Goal: Task Accomplishment & Management: Manage account settings

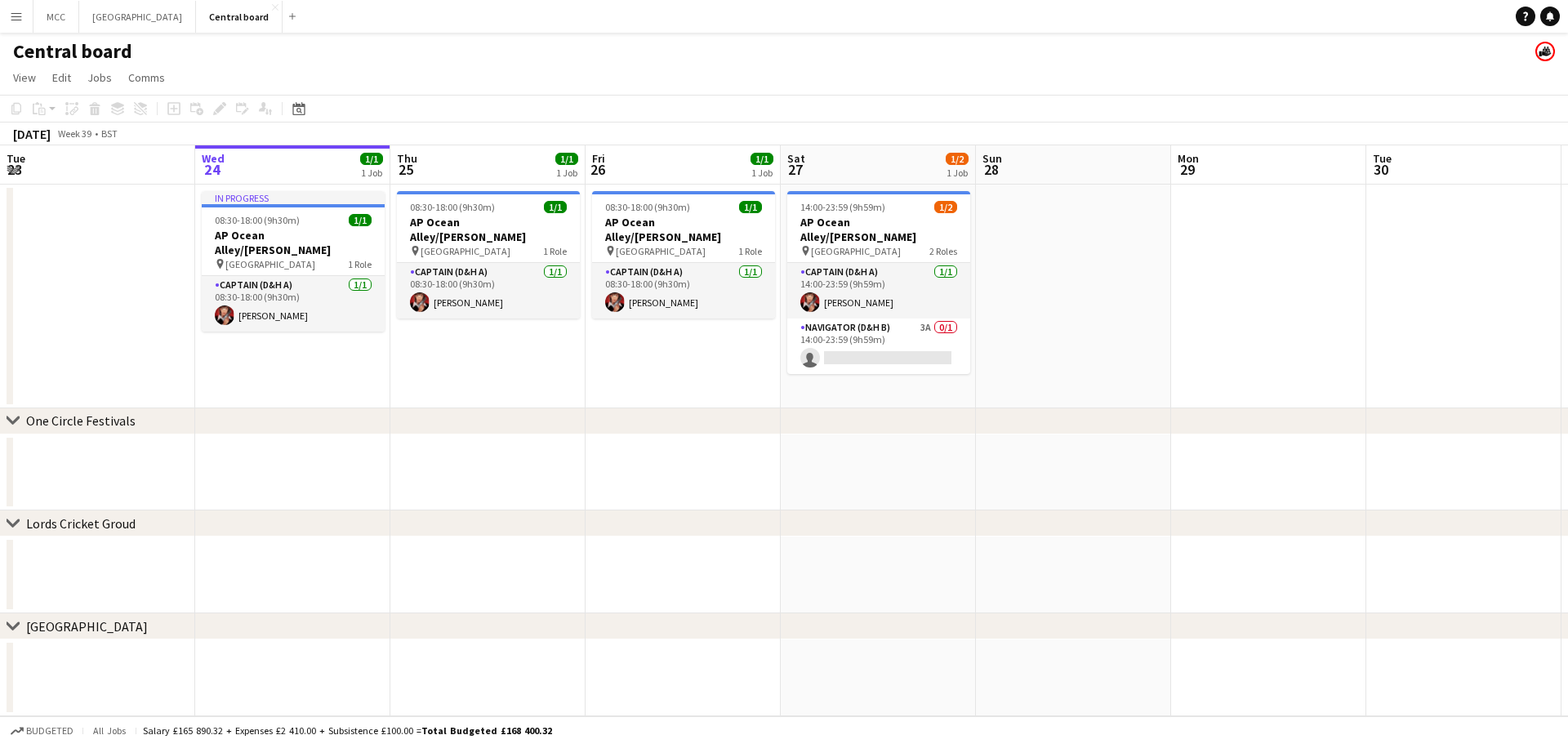
click at [5, 17] on button "Menu" at bounding box center [16, 16] width 33 height 33
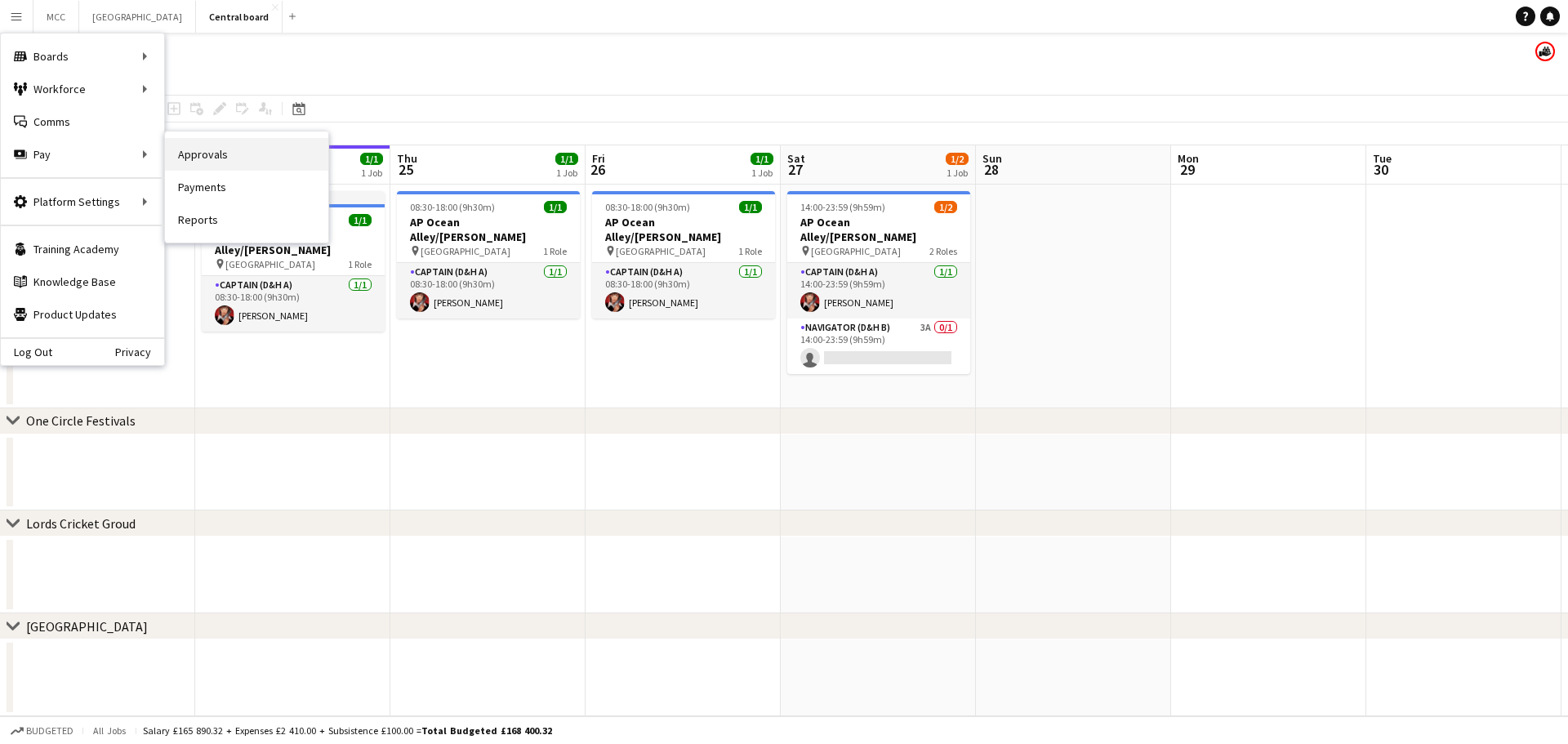
click at [217, 163] on link "Approvals" at bounding box center [246, 154] width 164 height 33
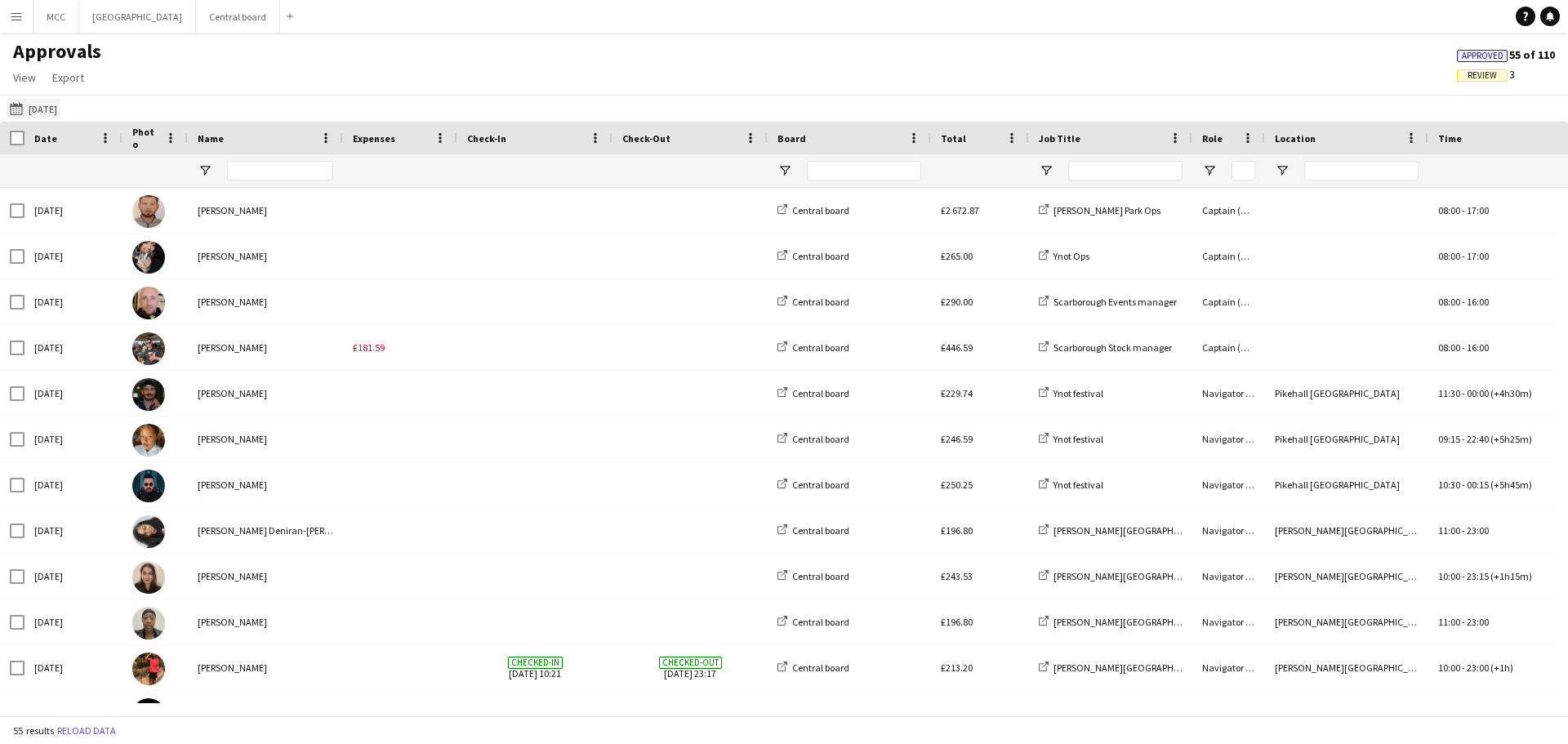
click at [40, 112] on button "[DATE] [DATE]" at bounding box center [34, 109] width 54 height 20
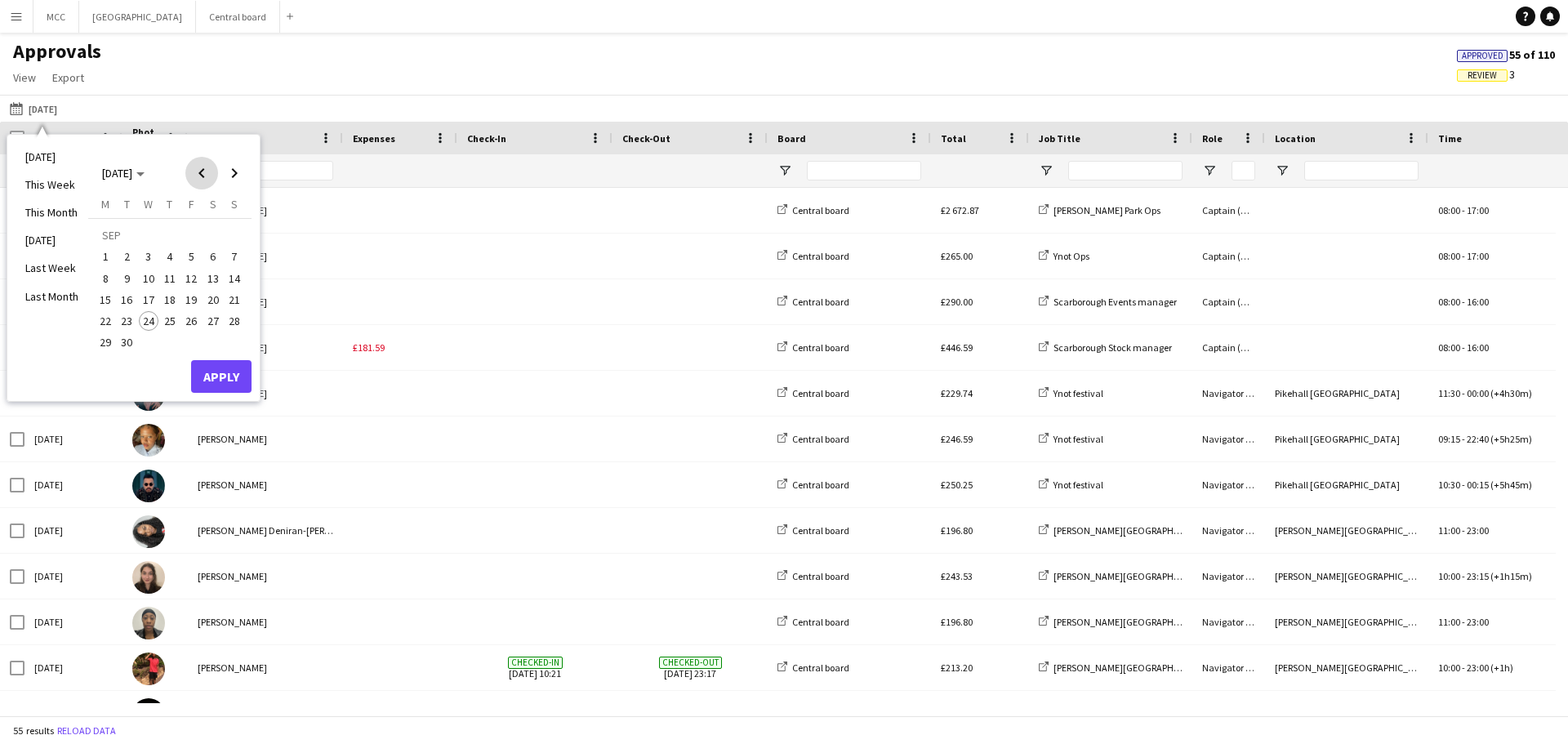
click at [187, 178] on span "Previous month" at bounding box center [201, 172] width 33 height 33
click at [197, 234] on span "1" at bounding box center [191, 237] width 20 height 23
click at [240, 320] on span "31" at bounding box center [235, 325] width 20 height 20
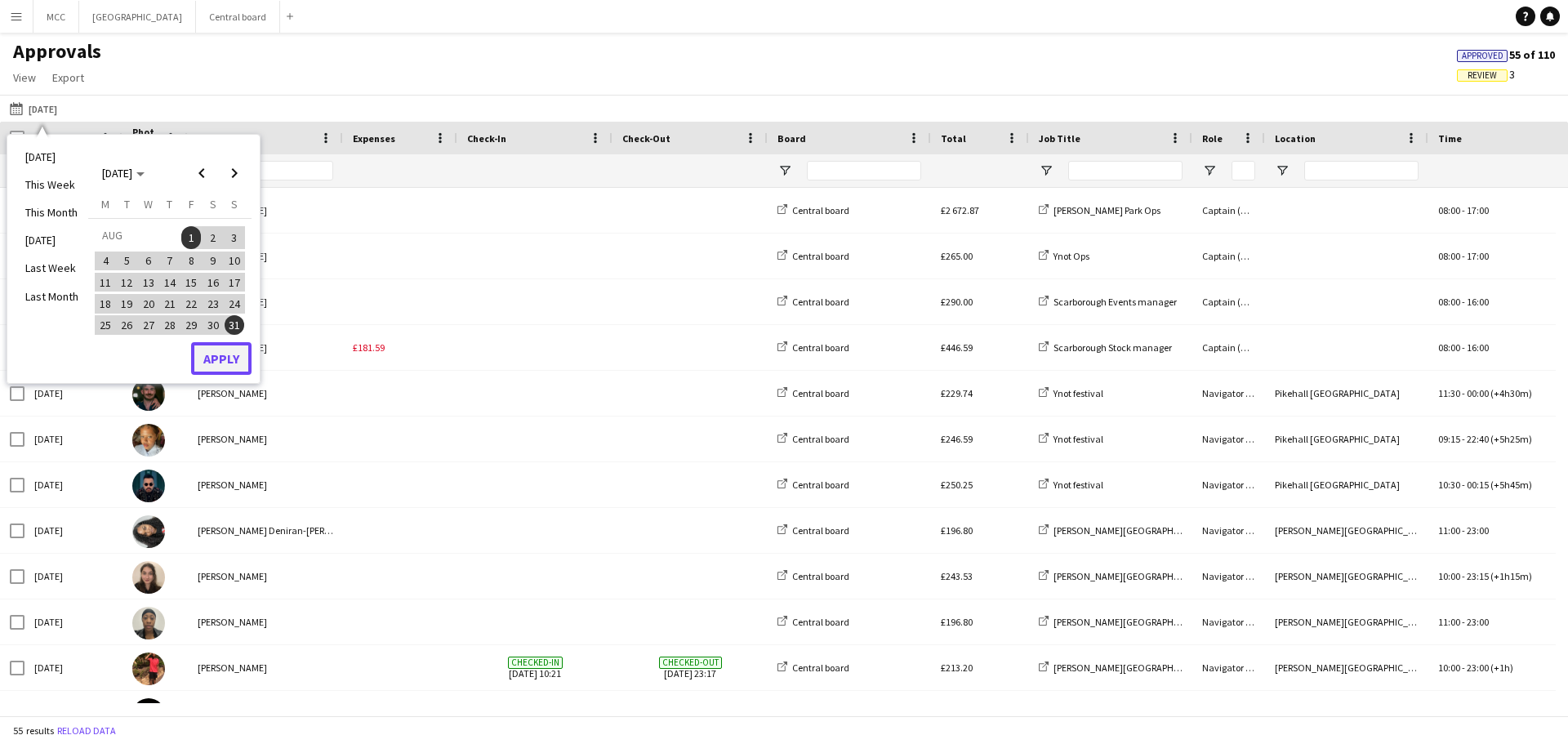
click at [240, 350] on button "Apply" at bounding box center [221, 358] width 60 height 33
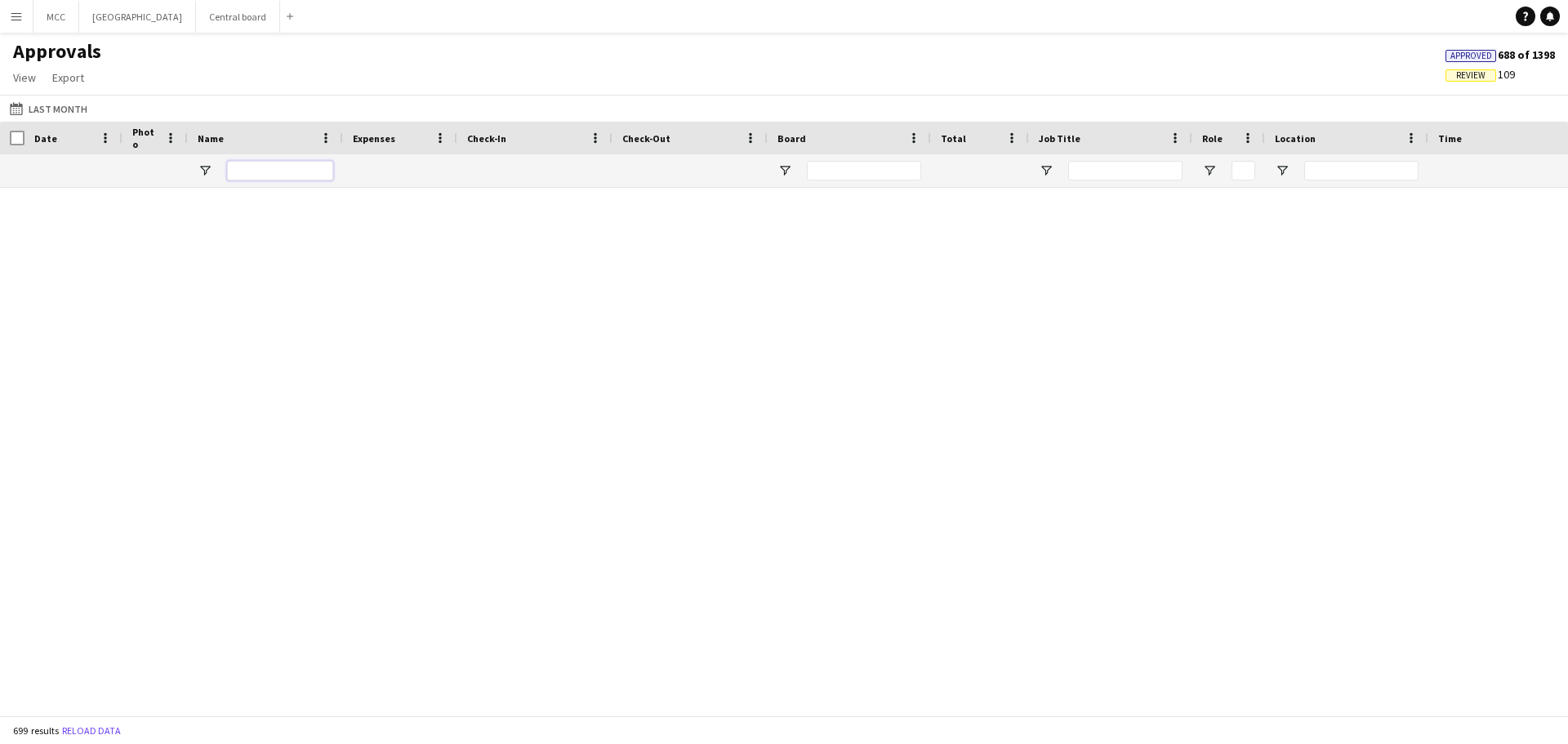
click at [254, 172] on input "Name Filter Input" at bounding box center [280, 170] width 106 height 20
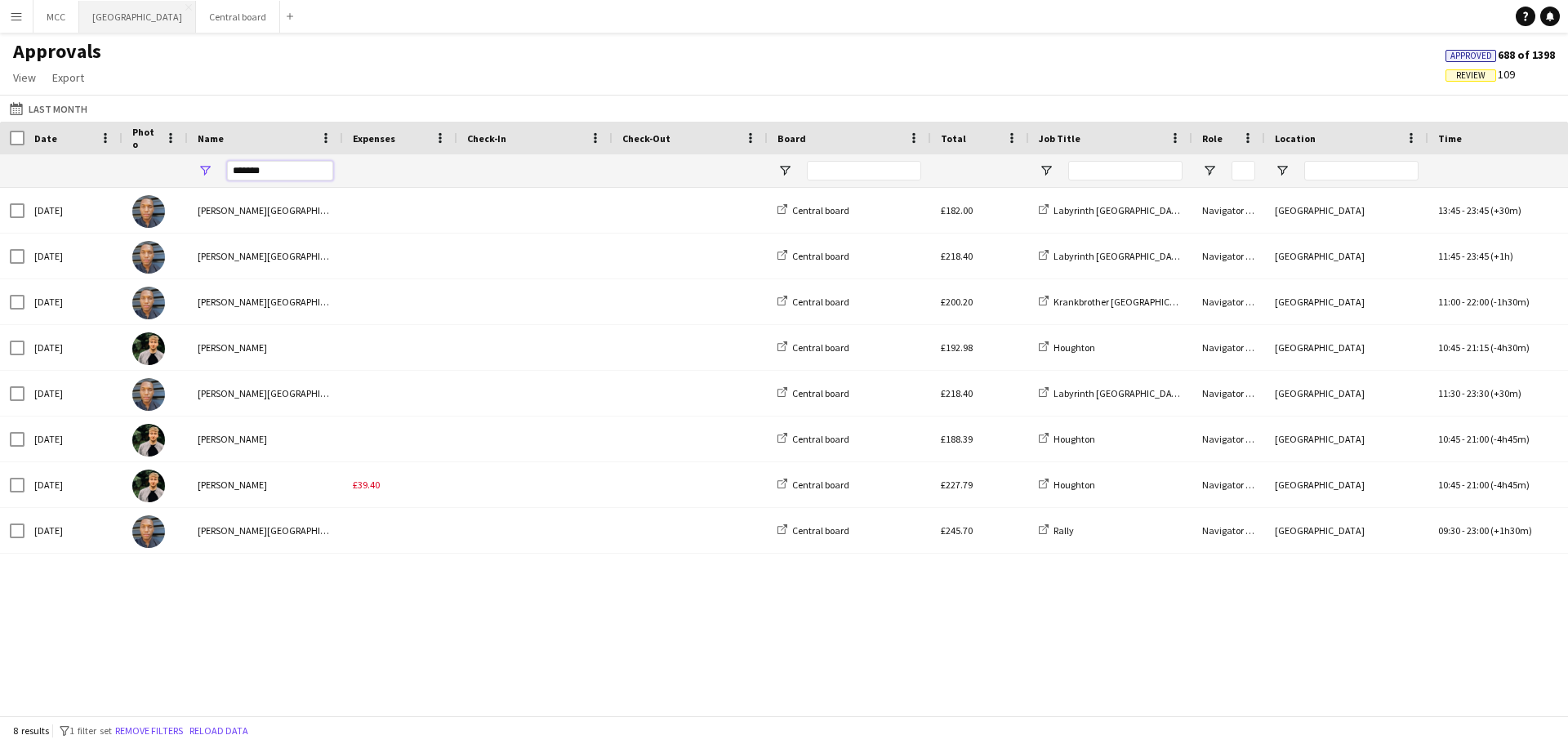
type input "*******"
